Goal: Task Accomplishment & Management: Complete application form

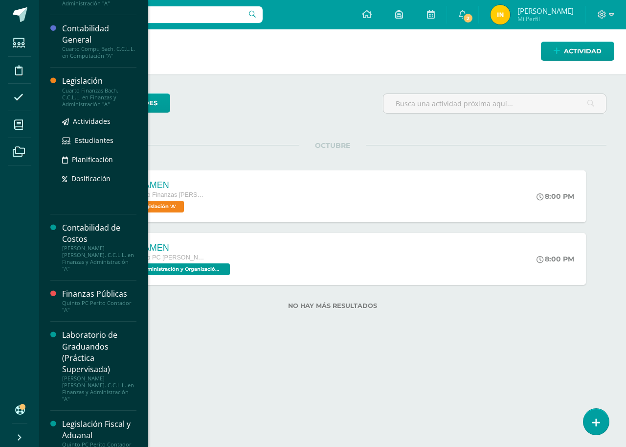
scroll to position [342, 0]
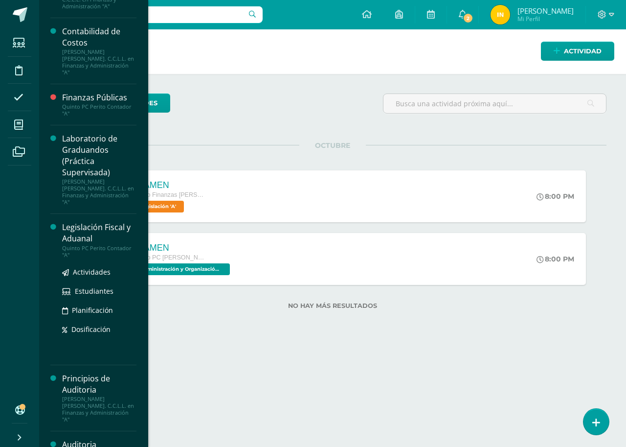
click at [96, 222] on div "Legislación Fiscal y Aduanal" at bounding box center [99, 233] width 74 height 23
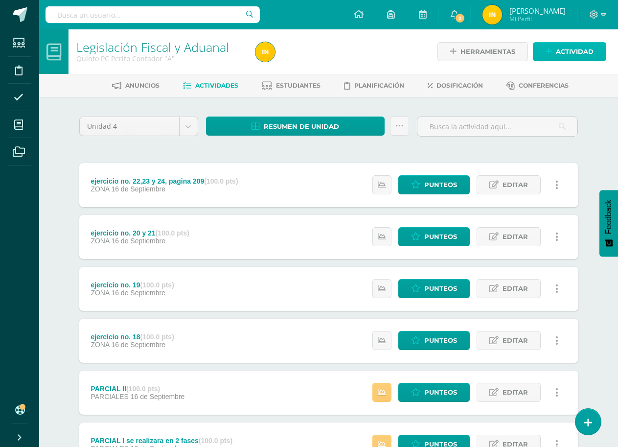
click at [577, 48] on span "Actividad" at bounding box center [575, 52] width 38 height 18
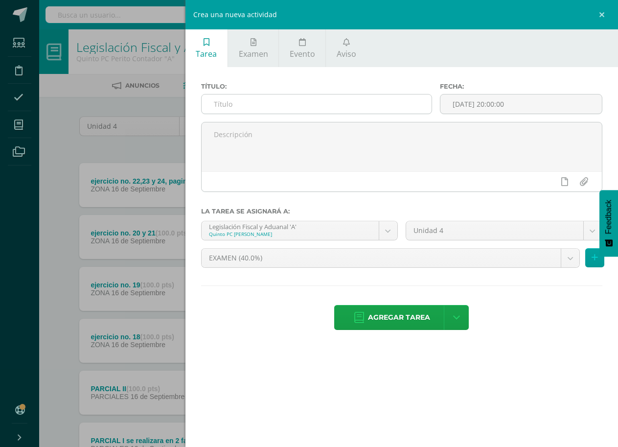
click at [253, 104] on input "text" at bounding box center [317, 103] width 230 height 19
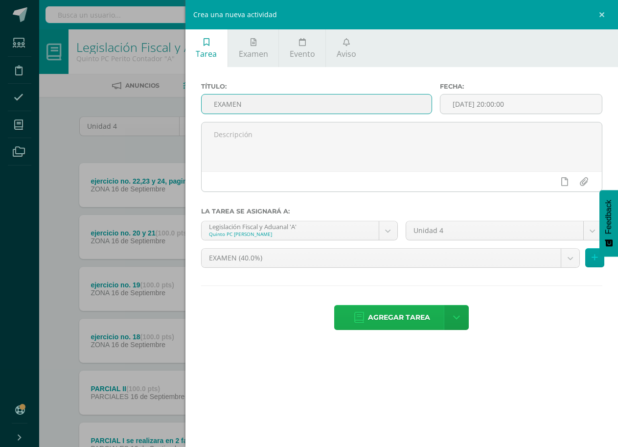
type input "EXAMEN"
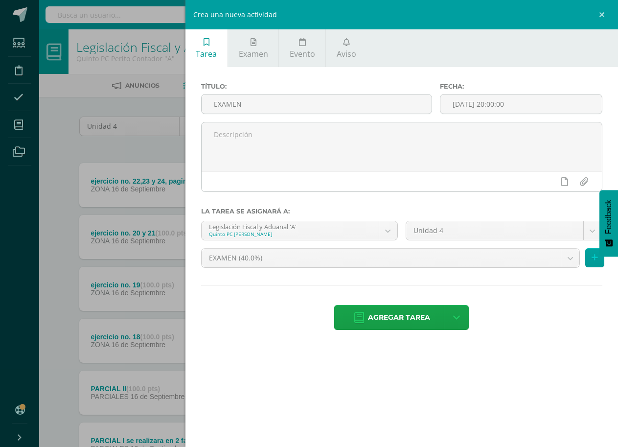
drag, startPoint x: 431, startPoint y: 319, endPoint x: 425, endPoint y: 322, distance: 7.3
click at [426, 322] on link "Agregar tarea" at bounding box center [391, 317] width 115 height 25
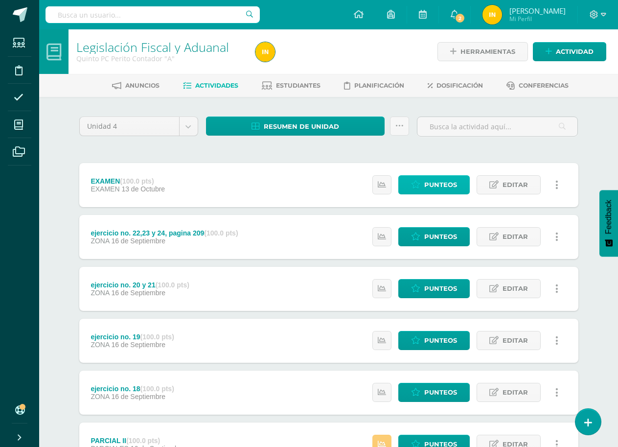
click at [450, 182] on span "Punteos" at bounding box center [440, 185] width 33 height 18
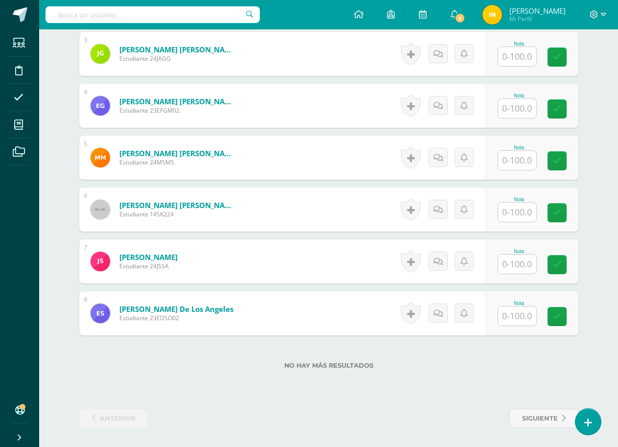
scroll to position [412, 0]
click at [520, 314] on input "text" at bounding box center [517, 315] width 38 height 19
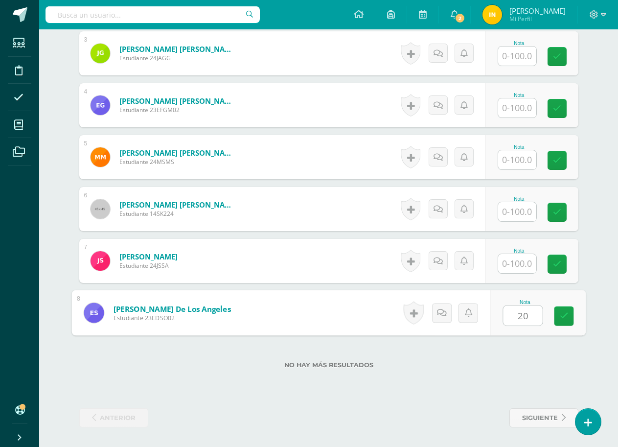
type input "20"
click at [449, 377] on div "No hay más resultados" at bounding box center [328, 357] width 499 height 45
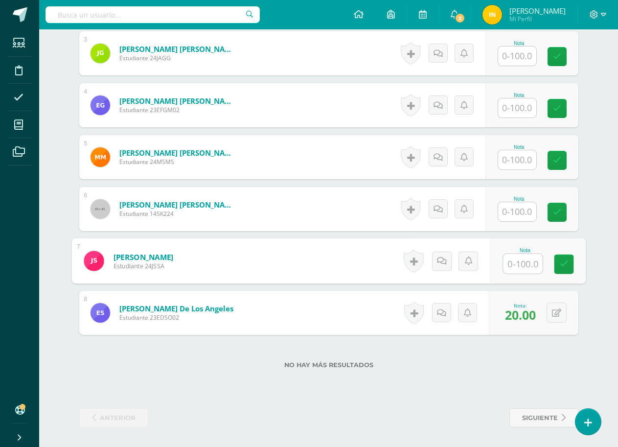
click at [518, 264] on input "text" at bounding box center [522, 264] width 39 height 20
type input "60"
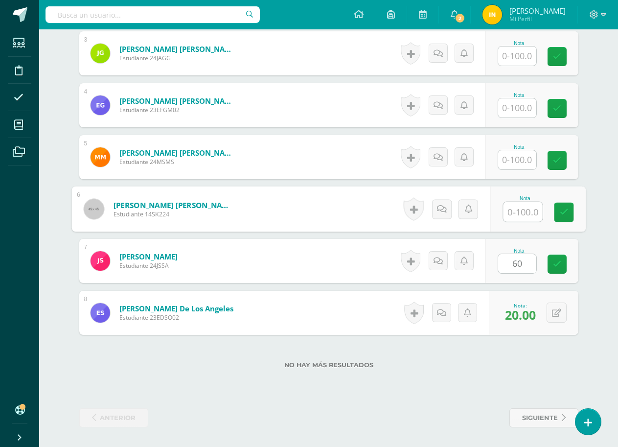
click at [515, 217] on input "text" at bounding box center [522, 212] width 39 height 20
type input "60"
click at [316, 230] on form "Saguach Gómez, Kevin Ronald Alexander Estudiante 14SK224 Nota 60 0 Logros N/A" at bounding box center [328, 208] width 514 height 45
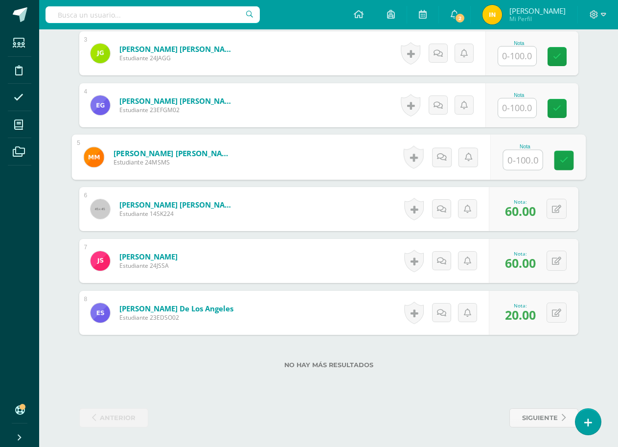
click at [520, 160] on input "text" at bounding box center [522, 160] width 39 height 20
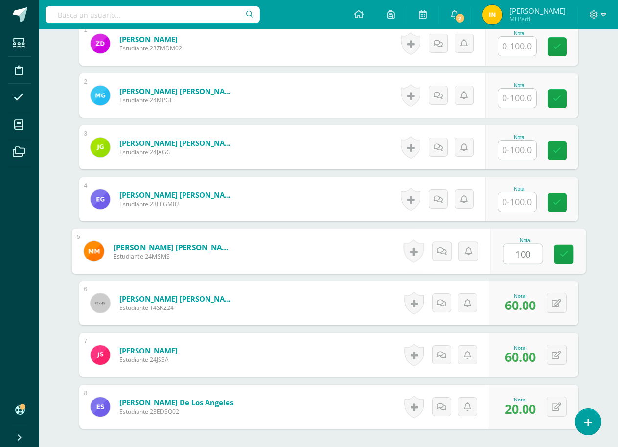
scroll to position [315, 0]
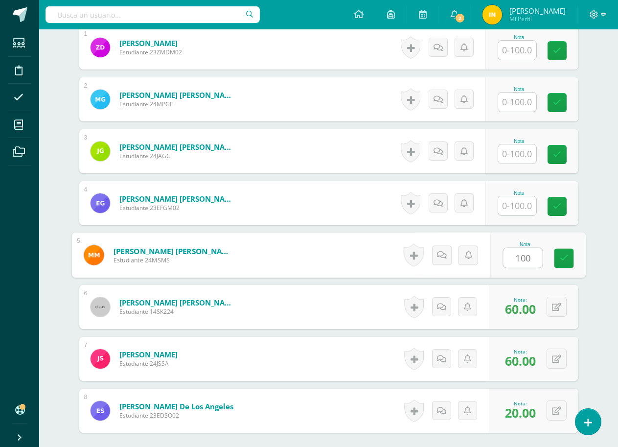
type input "100"
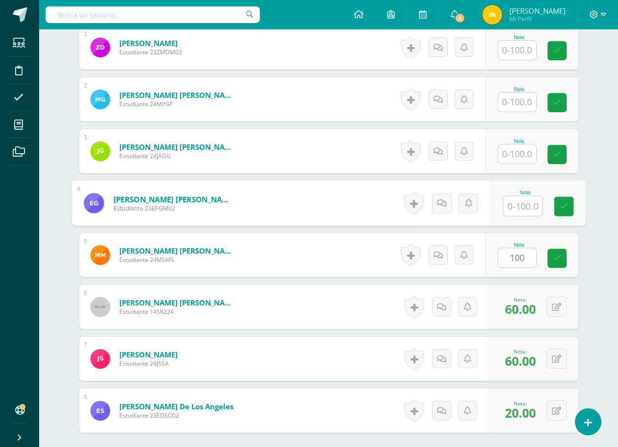
click at [521, 204] on input "text" at bounding box center [522, 206] width 39 height 20
type input "59"
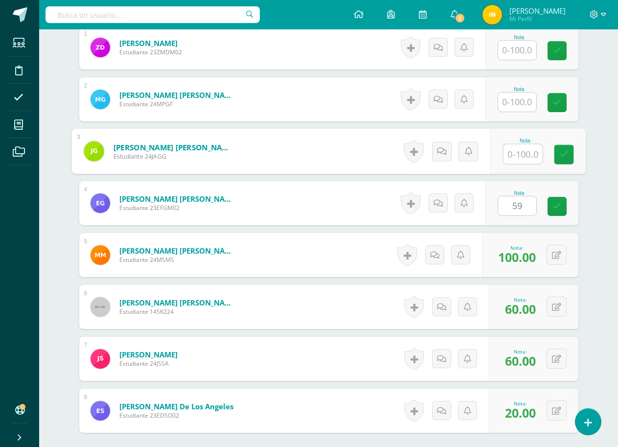
click at [520, 157] on input "text" at bounding box center [522, 154] width 39 height 20
type input "96"
click at [329, 145] on form "Girón García, Jeferson Adrian Estudiante 24JAGG Nota 96 0 Logros" at bounding box center [328, 151] width 514 height 45
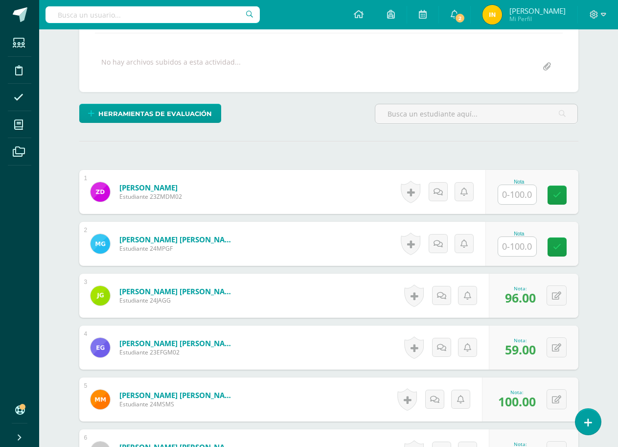
scroll to position [168, 0]
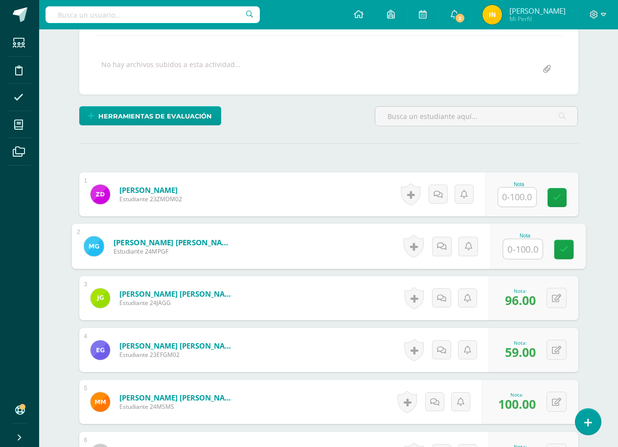
click at [515, 252] on input "text" at bounding box center [522, 249] width 39 height 20
type input "51"
click at [520, 192] on input "text" at bounding box center [517, 196] width 38 height 19
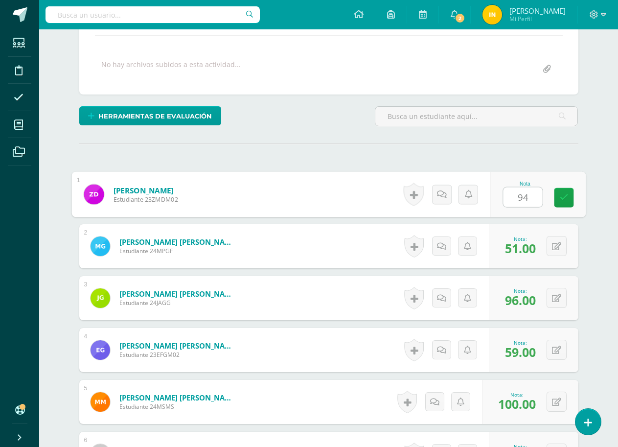
type input "94"
click at [433, 138] on div "¿Estás seguro que quieres eliminar esta actividad? Esto borrará la actividad y …" at bounding box center [328, 310] width 507 height 723
